Goal: Find specific page/section

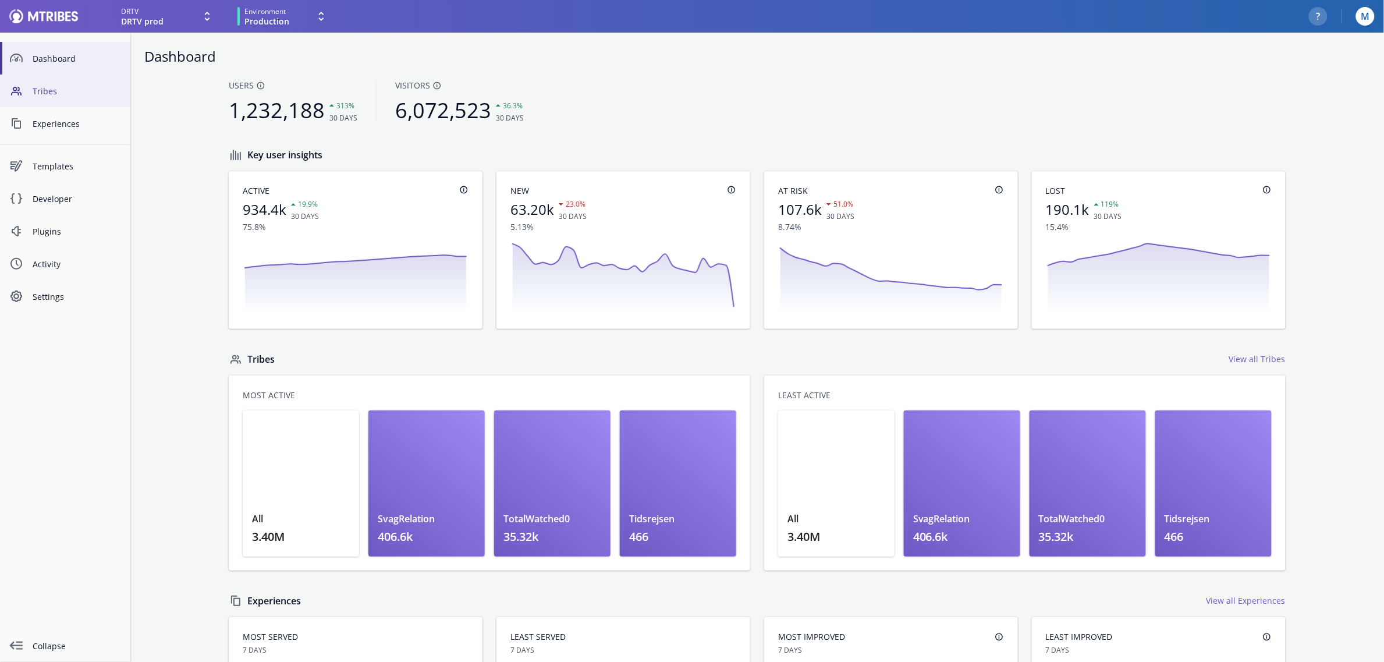
click at [64, 83] on link "Tribes" at bounding box center [65, 90] width 130 height 33
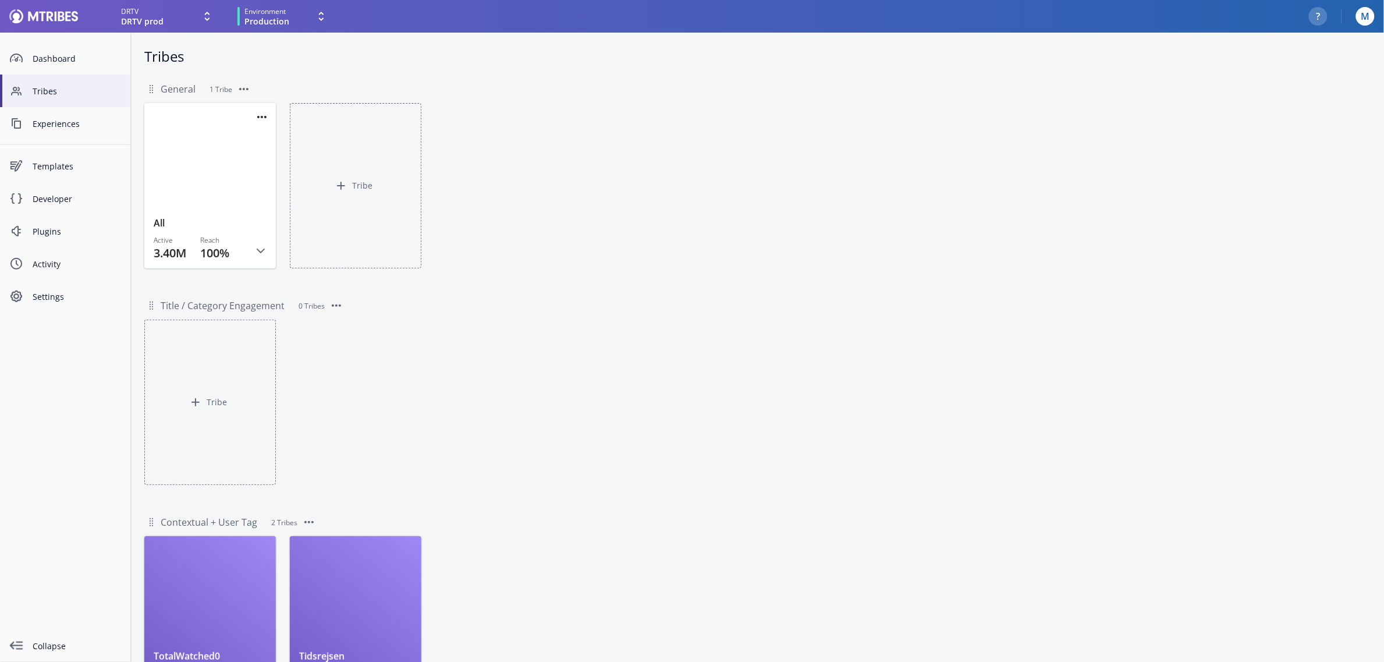
click at [177, 173] on div at bounding box center [210, 164] width 113 height 104
